Goal: Information Seeking & Learning: Check status

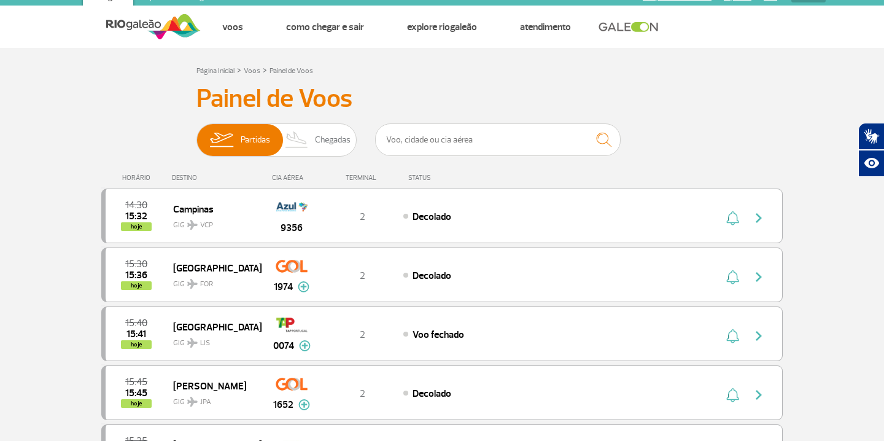
scroll to position [17, 0]
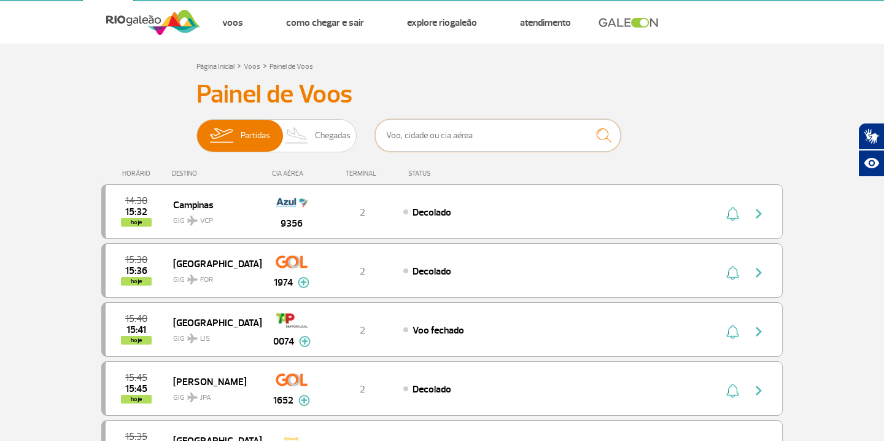
click at [428, 138] on input "text" at bounding box center [497, 135] width 245 height 33
type input "[PERSON_NAME]"
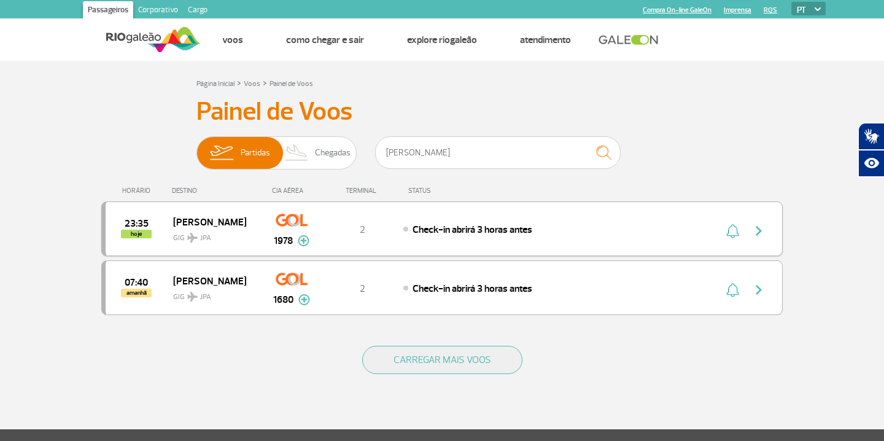
click at [597, 230] on div "Check-in abrirá 3 horas antes" at bounding box center [538, 229] width 271 height 14
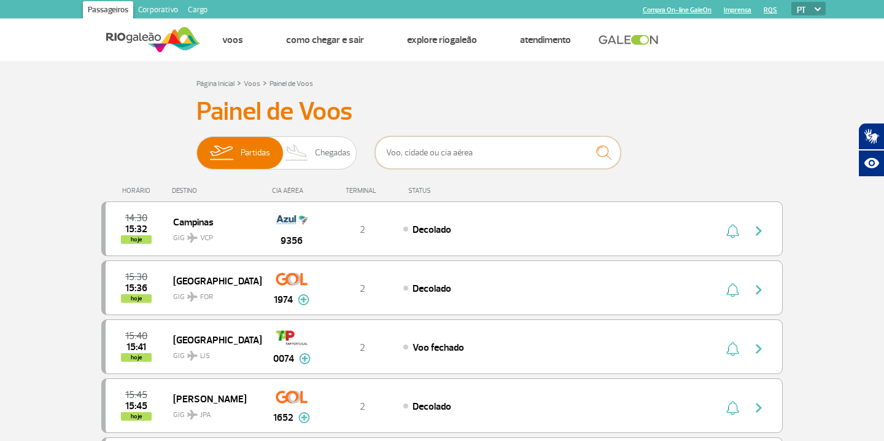
click at [452, 158] on input "text" at bounding box center [497, 152] width 245 height 33
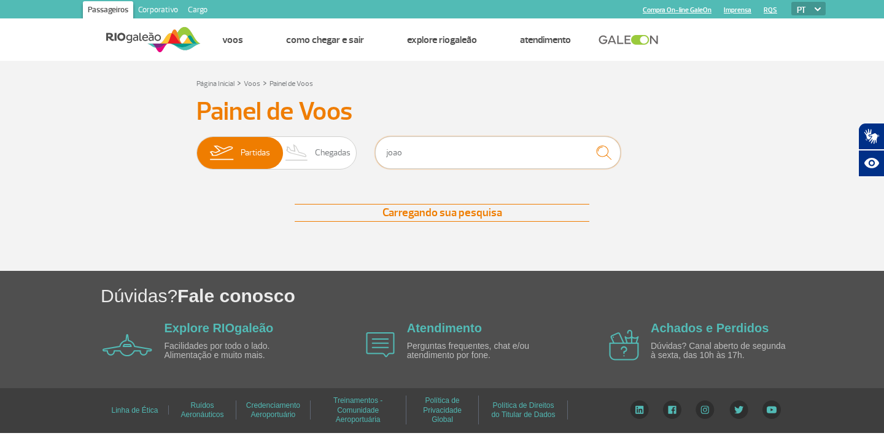
type input "[PERSON_NAME]"
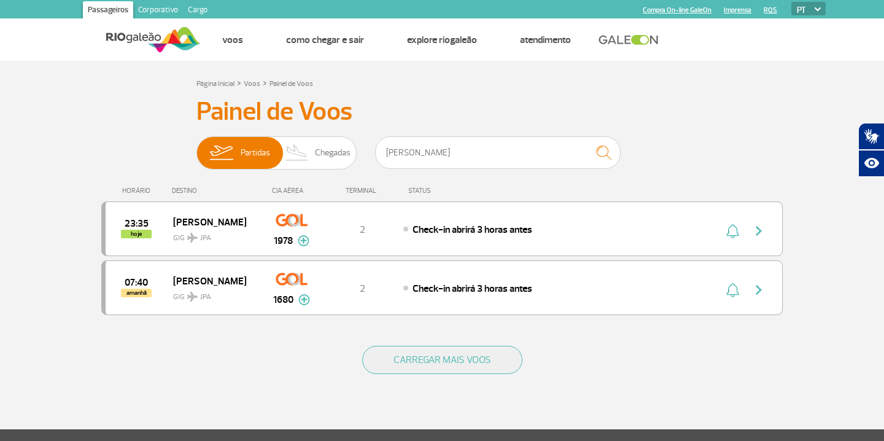
drag, startPoint x: 571, startPoint y: 228, endPoint x: 84, endPoint y: 210, distance: 487.0
click at [84, 210] on section "Página Inicial > Voos > Painel de Voos Painel de Voos Partidas Chegadas joao pe…" at bounding box center [442, 245] width 884 height 368
